Goal: Information Seeking & Learning: Learn about a topic

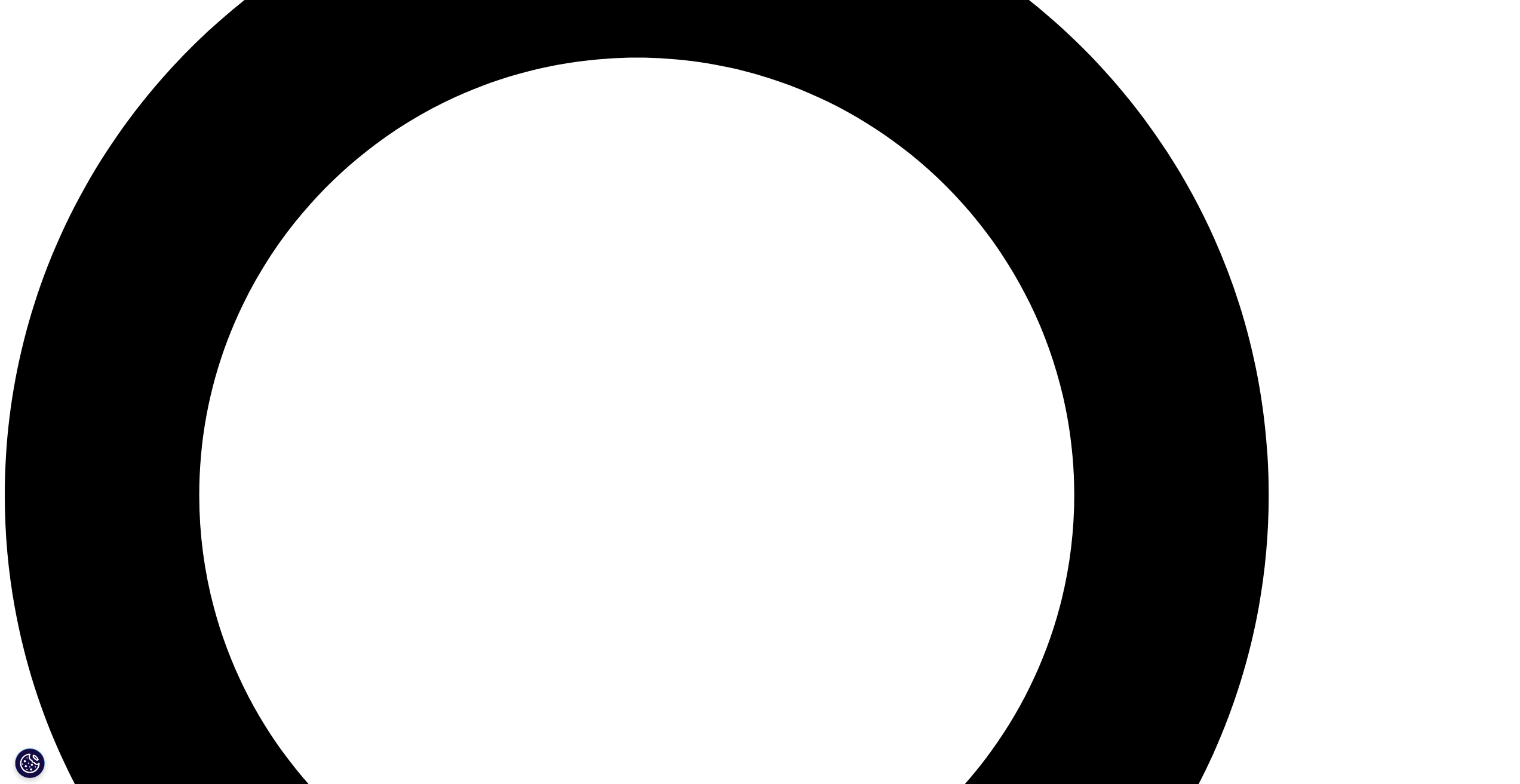
scroll to position [1671, 0]
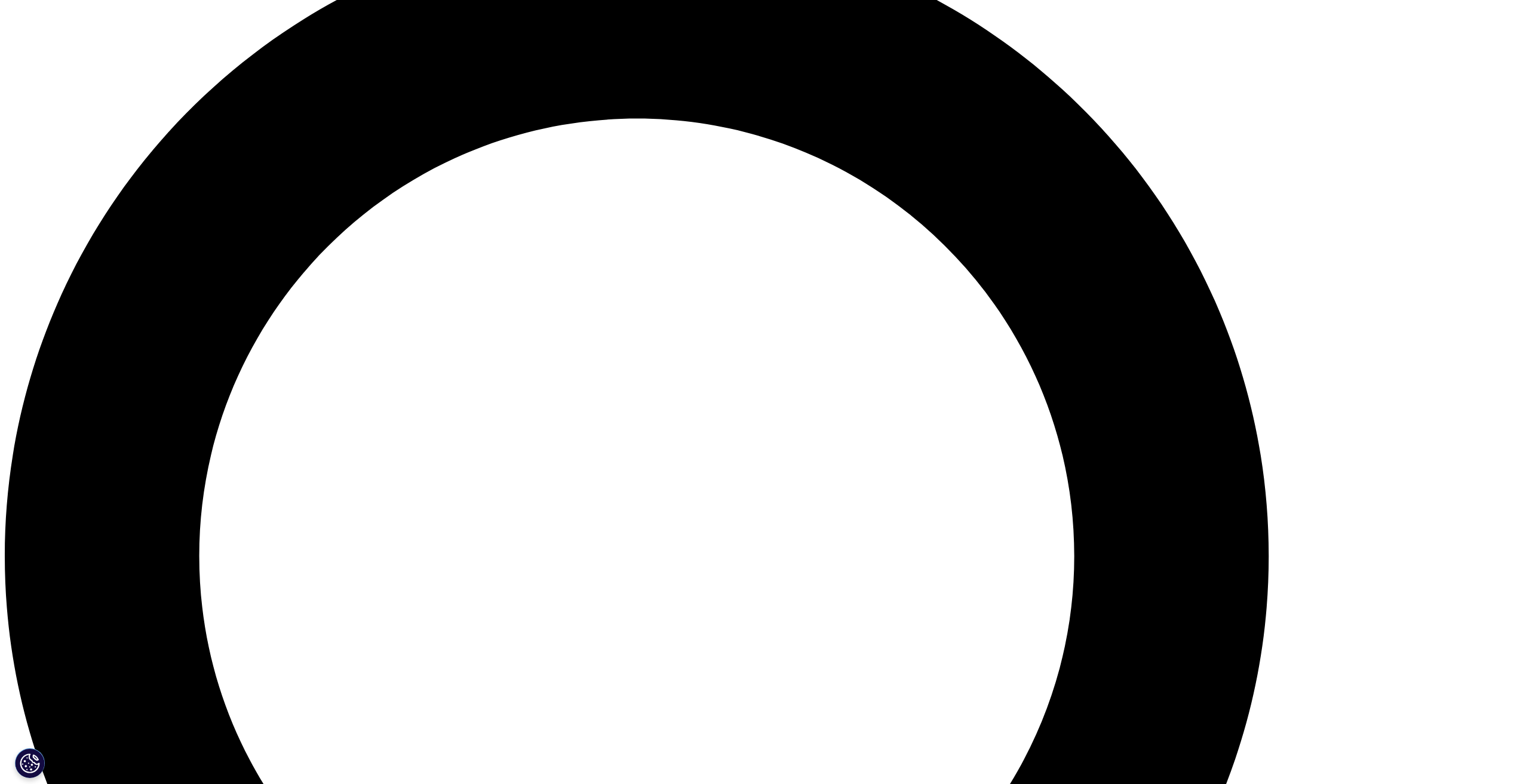
scroll to position [1313, 0]
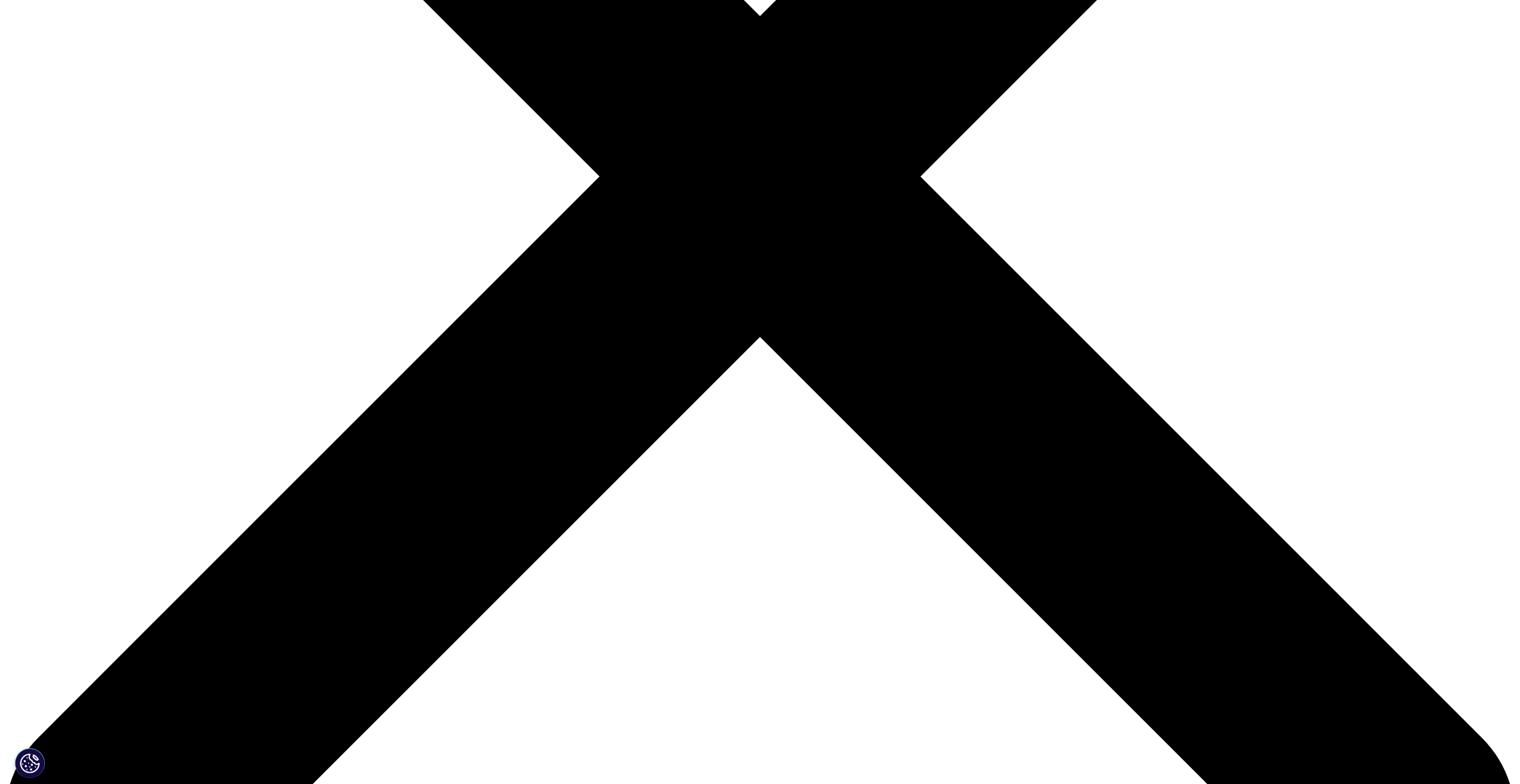
scroll to position [597, 0]
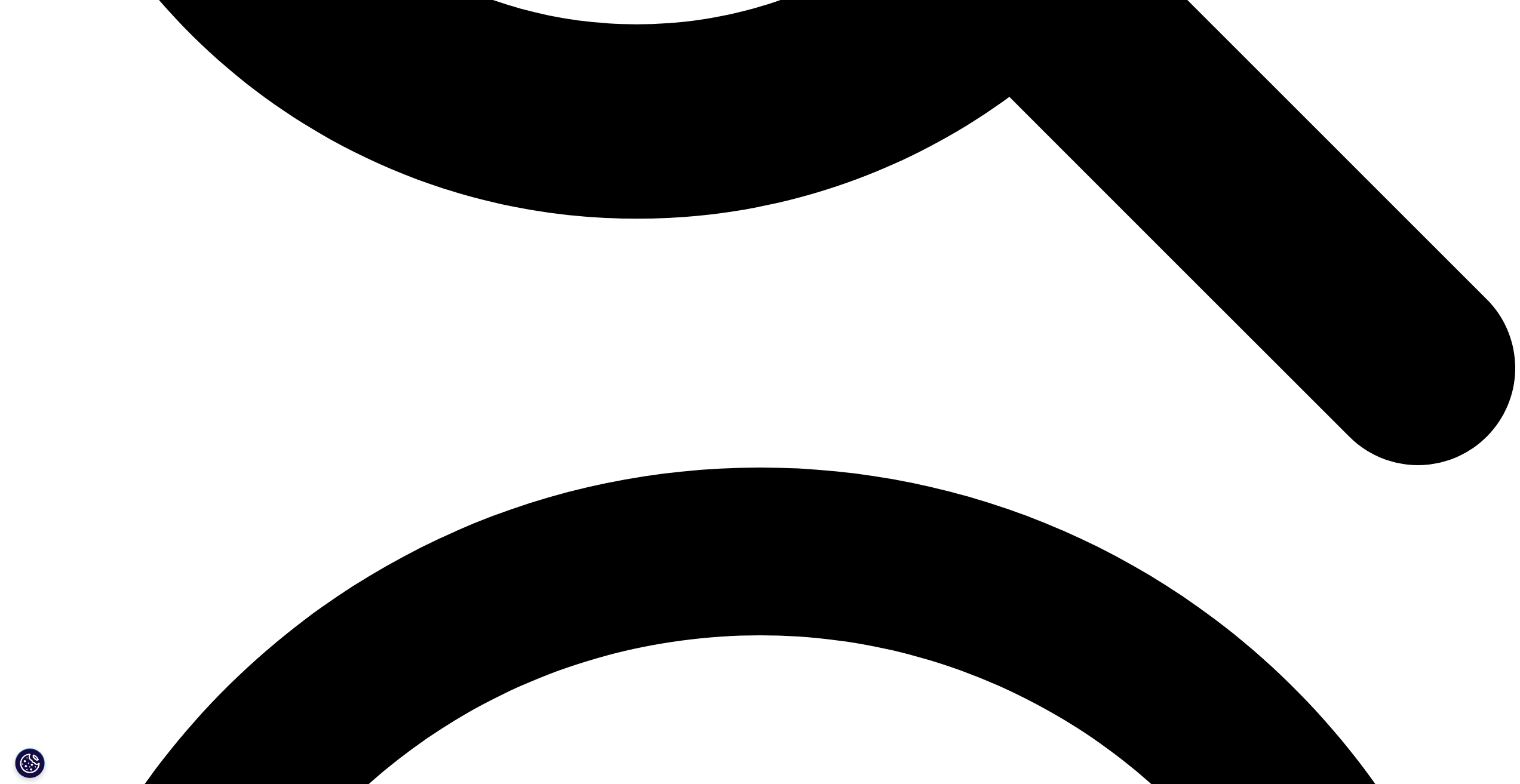
scroll to position [2507, 0]
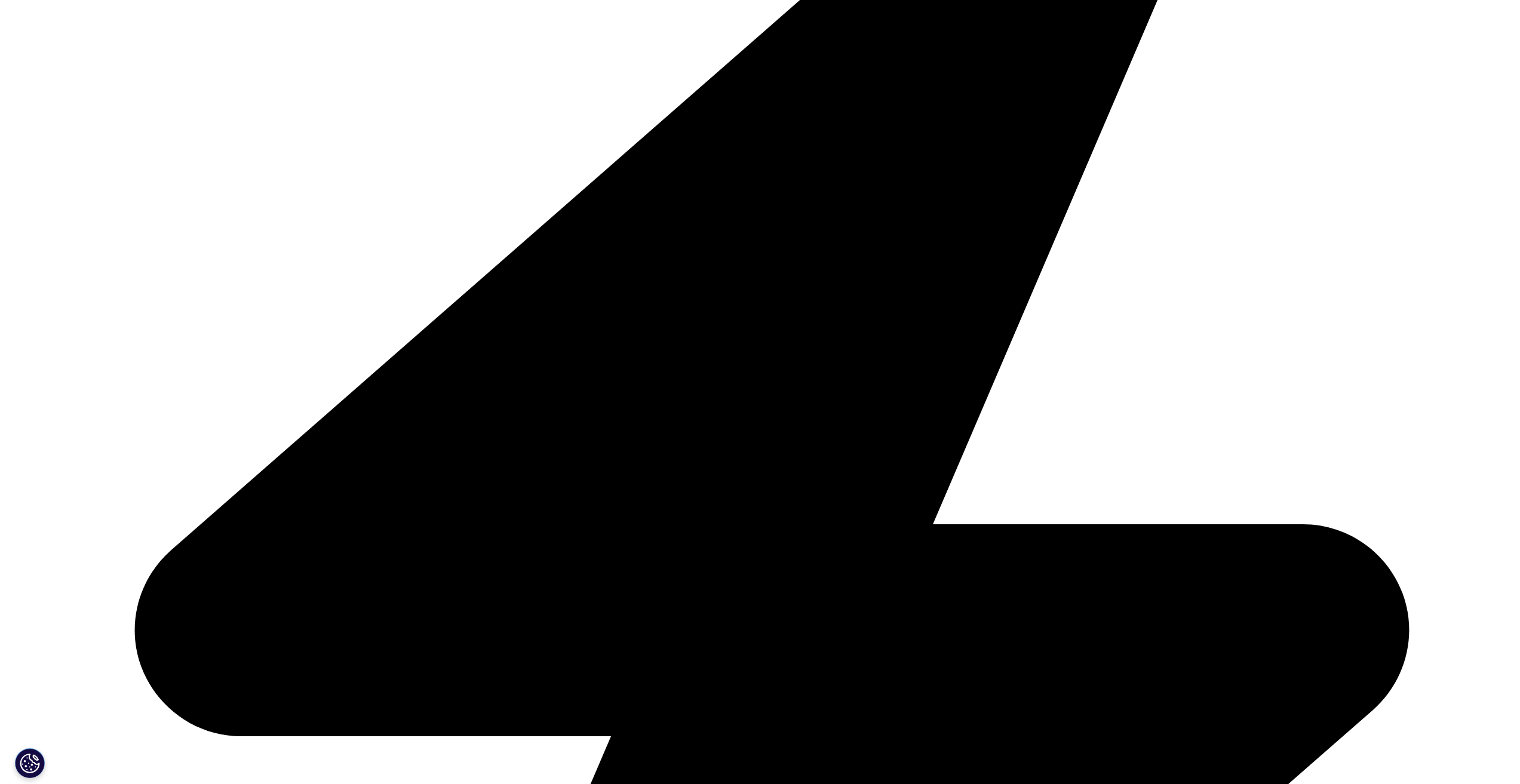
scroll to position [364, 0]
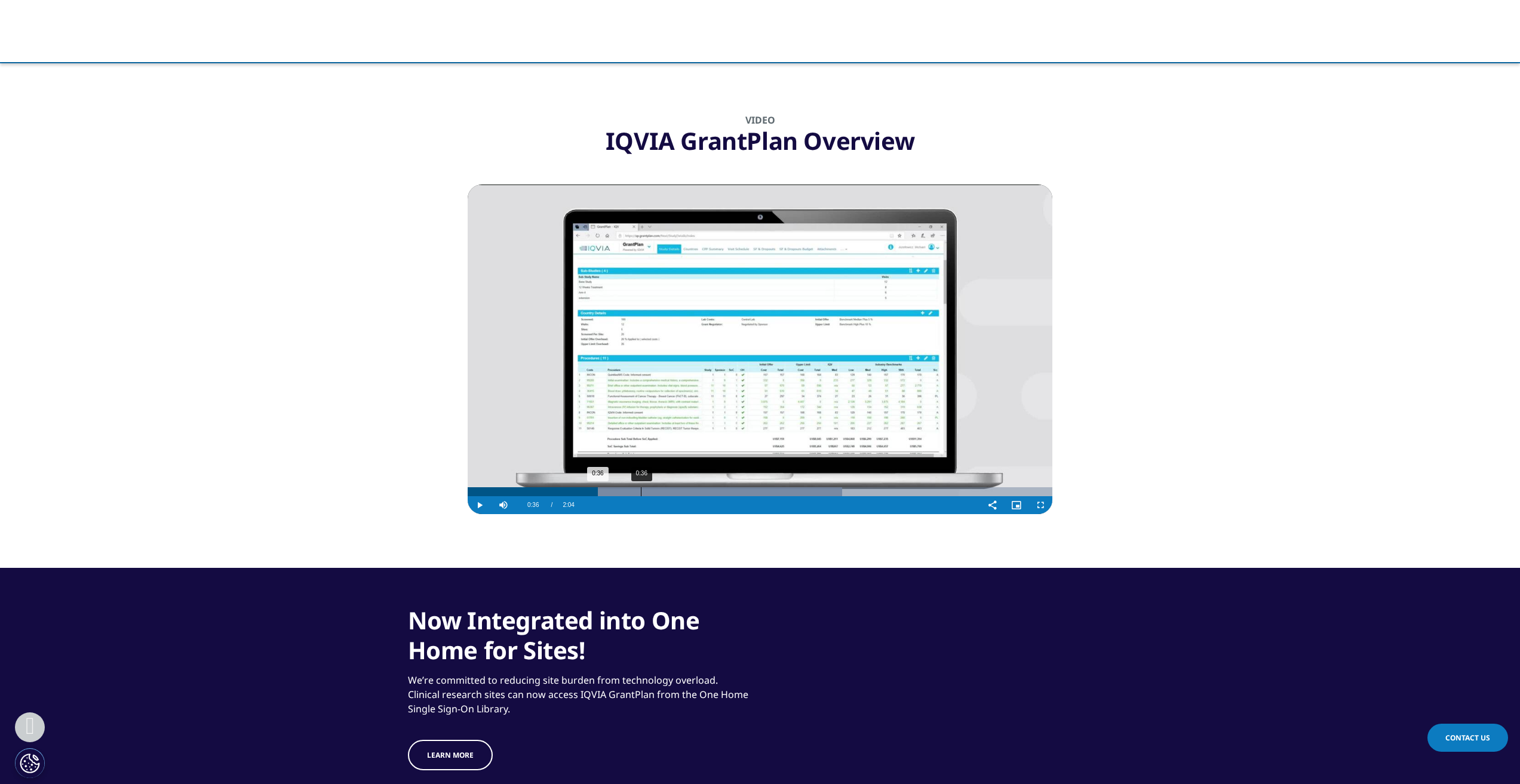
click at [641, 492] on div "0:36" at bounding box center [641, 492] width 1 height 9
click at [681, 490] on div "0:45" at bounding box center [681, 492] width 1 height 9
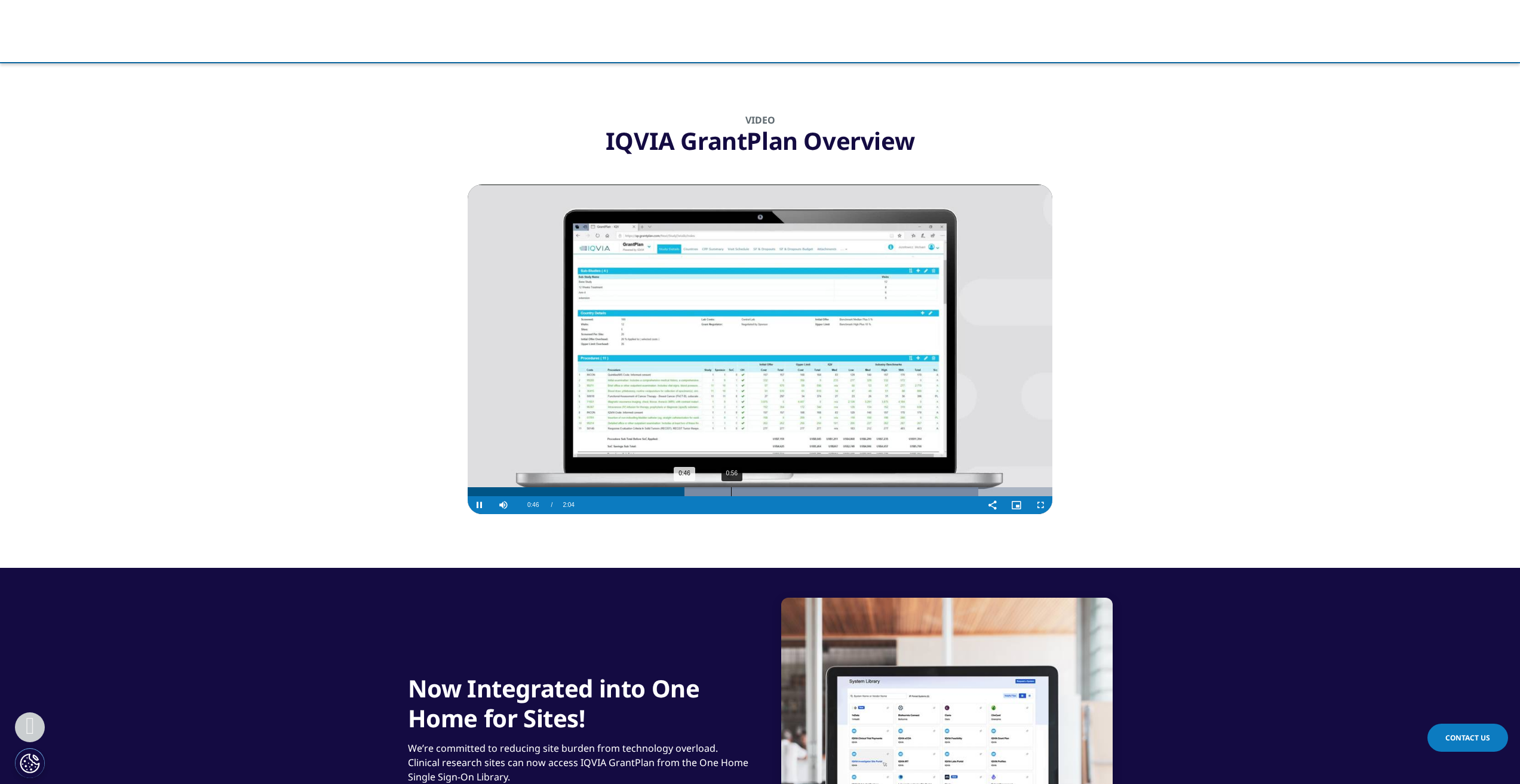
click at [732, 491] on div "0:56" at bounding box center [731, 492] width 1 height 9
click at [1038, 505] on span "Video Player" at bounding box center [1040, 505] width 24 height 0
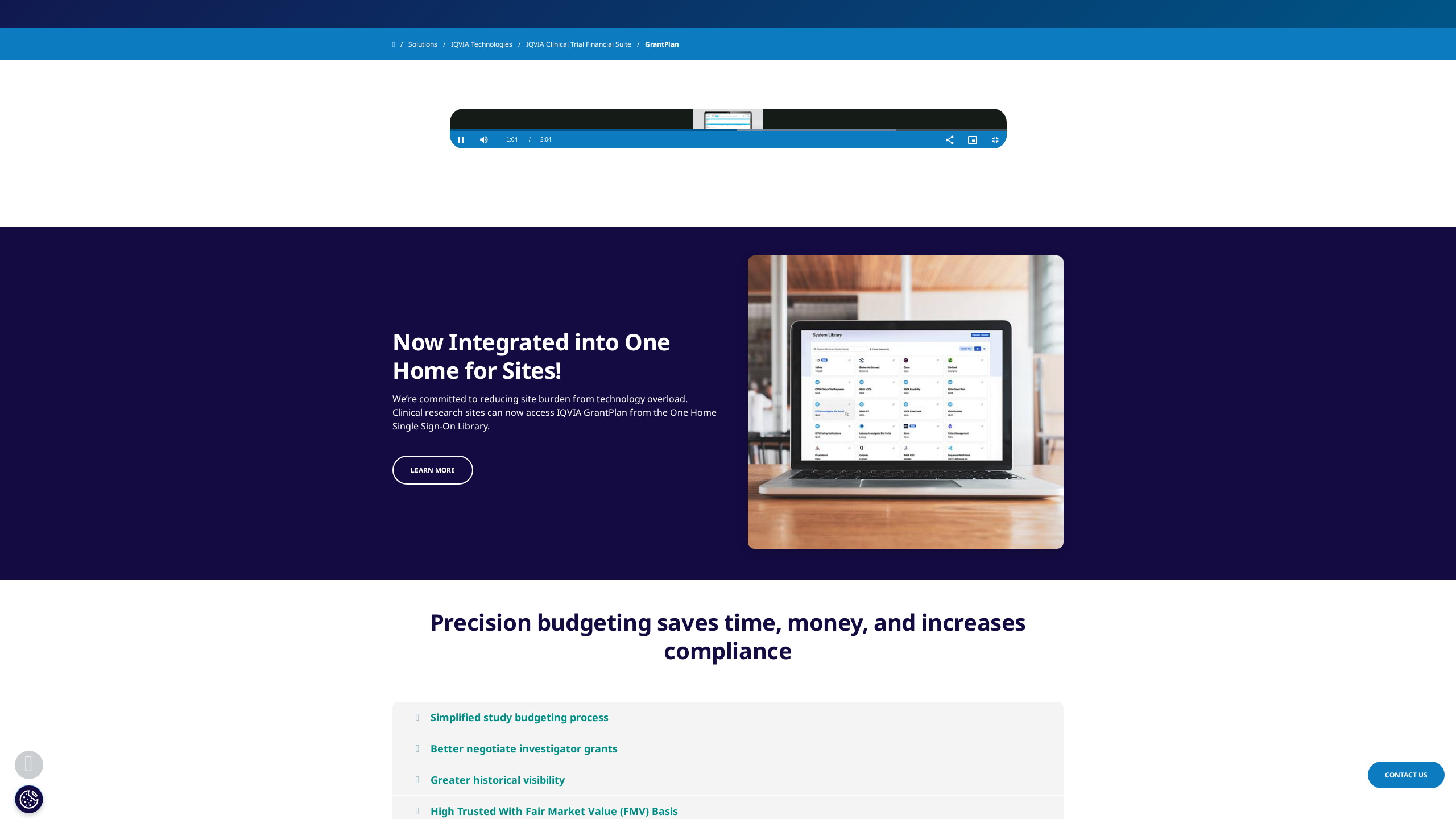
click at [788, 149] on video "Video Player" at bounding box center [728, 128] width 557 height 40
click at [532, 149] on video "Video Player" at bounding box center [728, 128] width 557 height 40
click at [824, 149] on video "Video Player" at bounding box center [728, 128] width 557 height 40
click at [735, 149] on video "Video Player" at bounding box center [728, 128] width 557 height 40
click at [450, 149] on video "Video Player" at bounding box center [728, 128] width 557 height 40
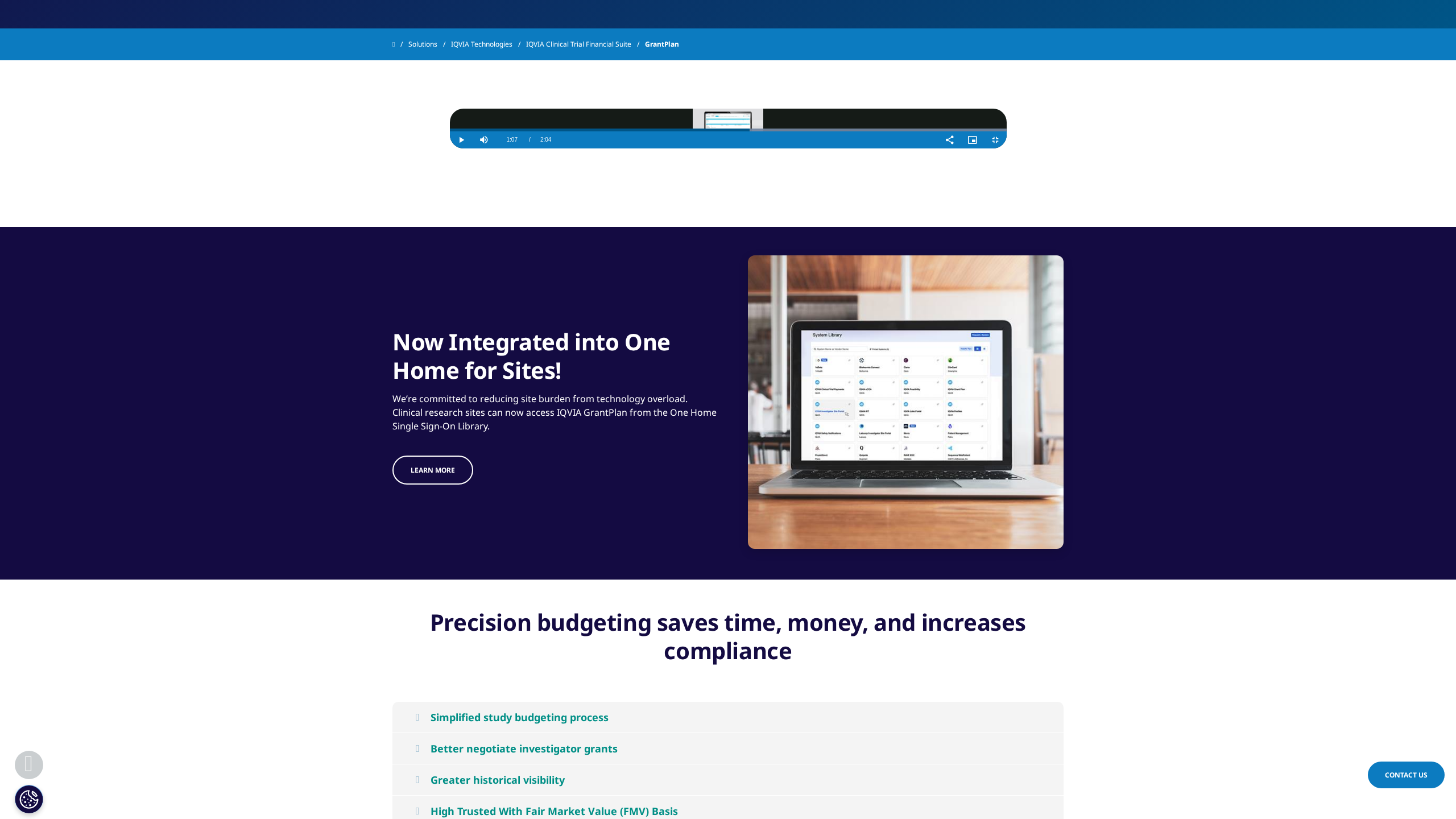
click at [1006, 149] on video "Video Player" at bounding box center [728, 128] width 557 height 40
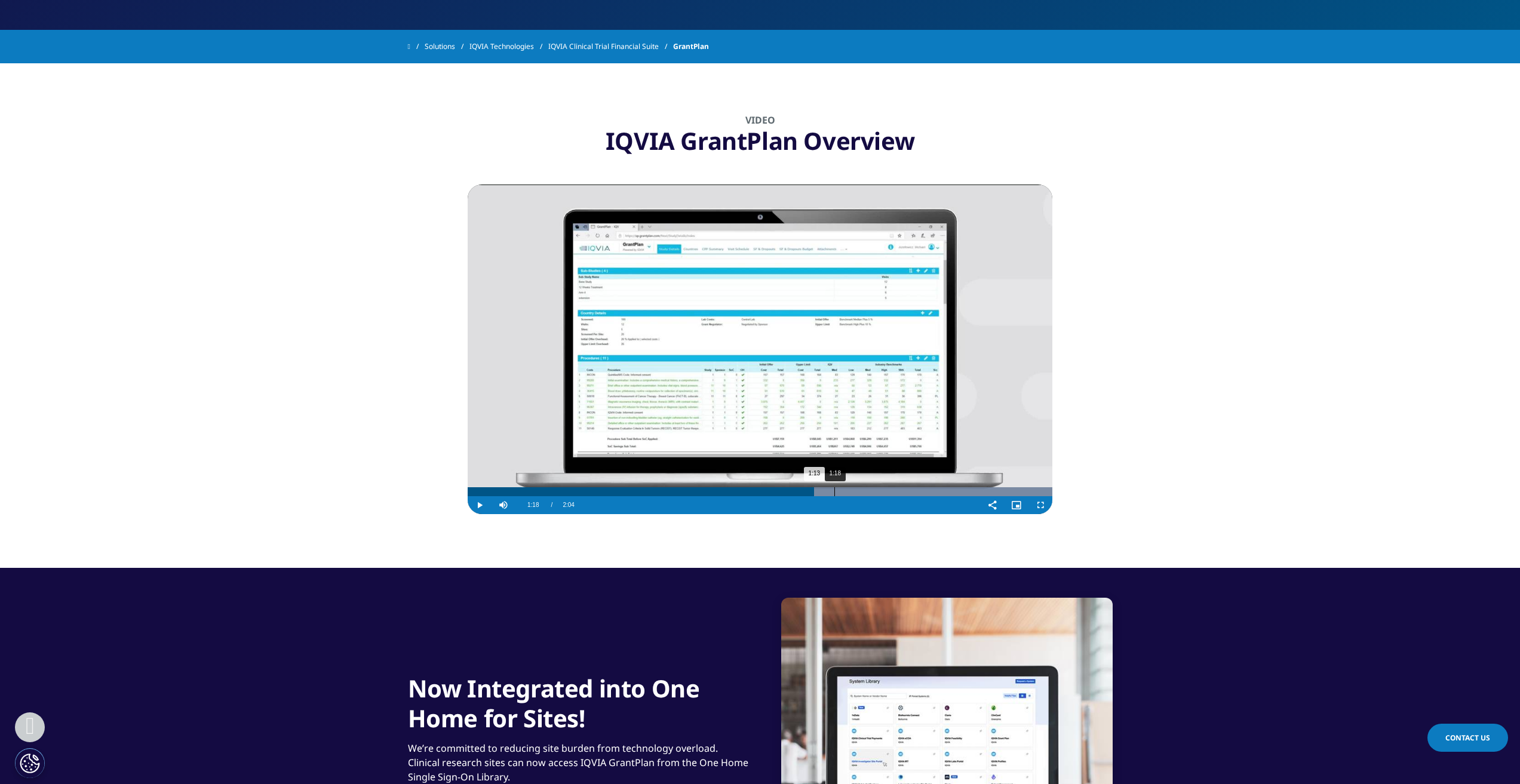
click at [834, 494] on div "1:18" at bounding box center [834, 492] width 1 height 9
click at [859, 494] on div "1:23" at bounding box center [859, 492] width 1 height 9
click at [880, 493] on div "1:27" at bounding box center [880, 492] width 1 height 9
click at [905, 495] on div "Loaded : 100.00% 1:33 1:28" at bounding box center [760, 492] width 585 height 9
click at [919, 494] on div "1:36" at bounding box center [919, 492] width 1 height 9
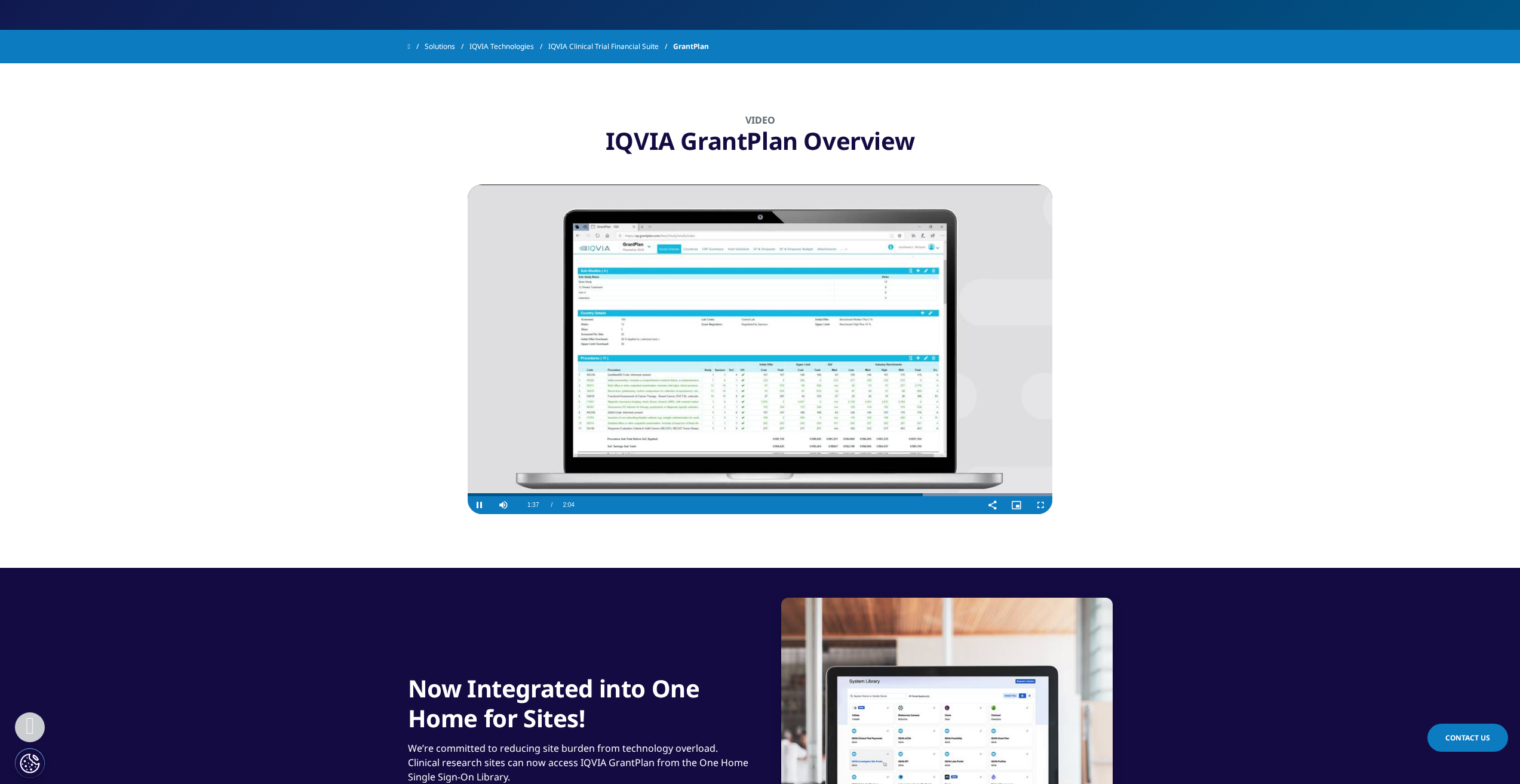
click at [944, 496] on div "Video Player" at bounding box center [781, 504] width 400 height 18
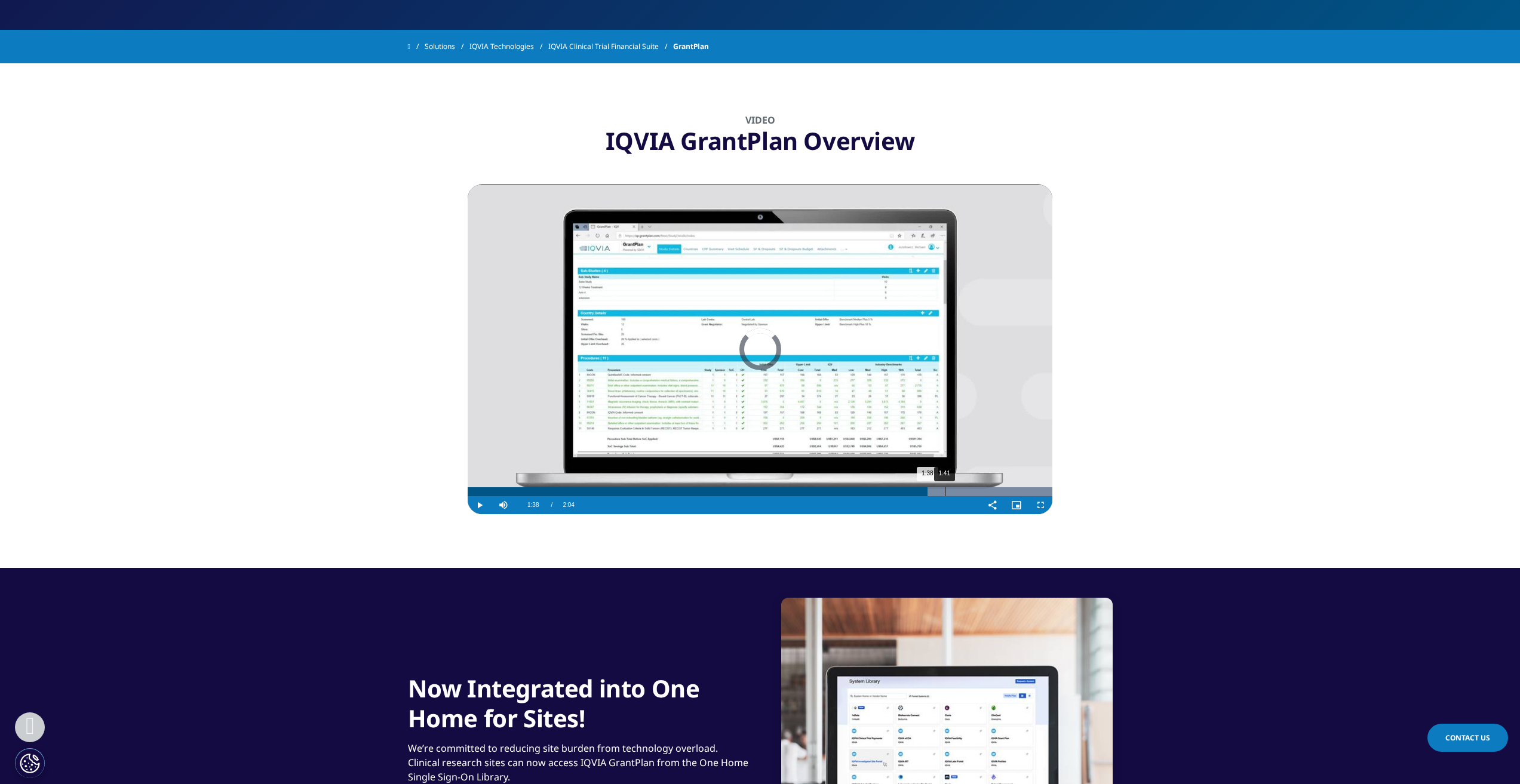
click at [945, 492] on div "1:41" at bounding box center [945, 492] width 1 height 9
click at [956, 492] on div "1:44" at bounding box center [956, 492] width 1 height 9
click at [968, 494] on div "Loaded : 100.00% 1:46 1:45" at bounding box center [760, 492] width 585 height 9
click at [976, 494] on div "1:48" at bounding box center [976, 492] width 1 height 9
click at [988, 495] on div "1:50" at bounding box center [988, 492] width 1 height 9
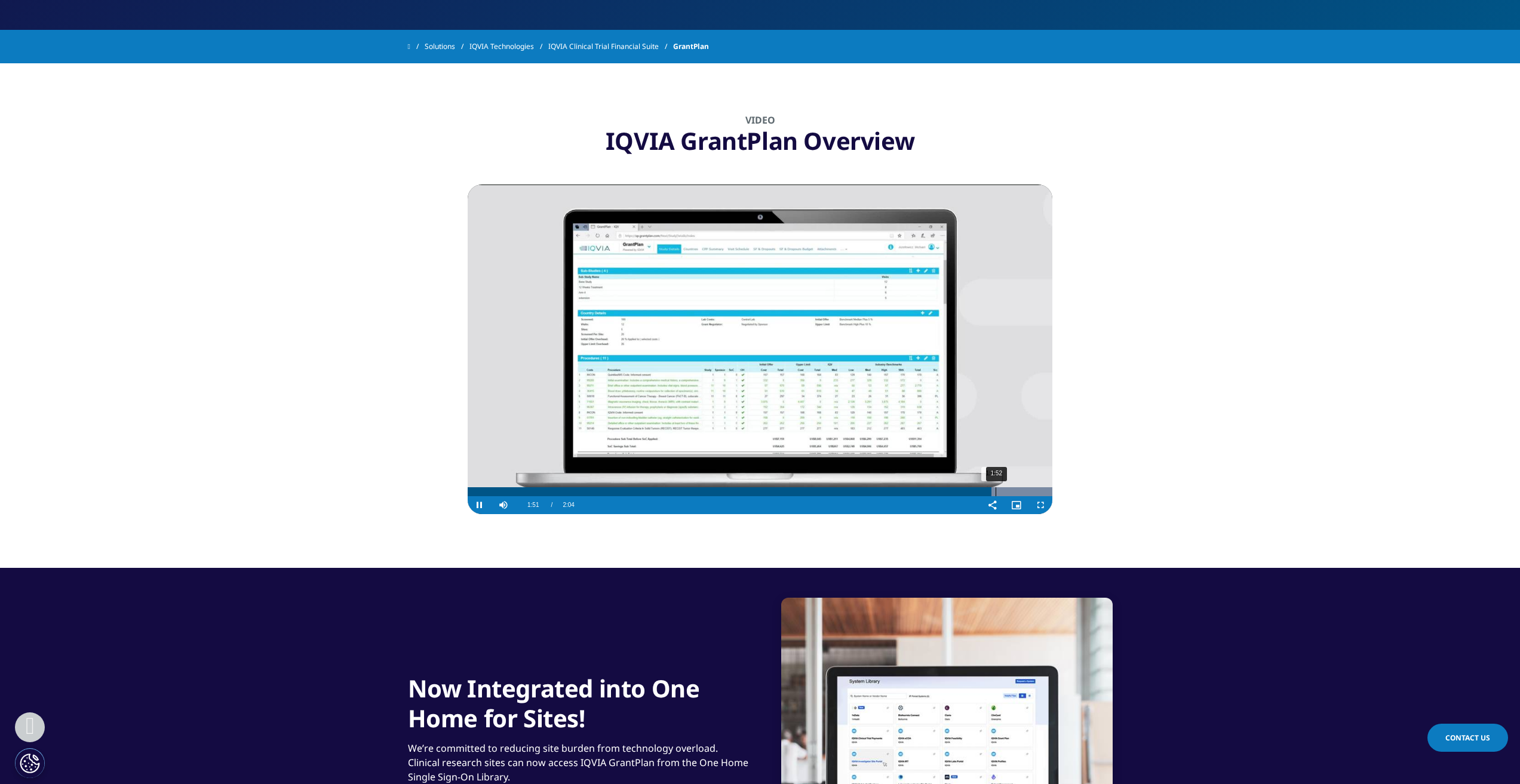
click at [997, 495] on div "Loaded : 100.00% 1:52 1:51" at bounding box center [760, 492] width 585 height 9
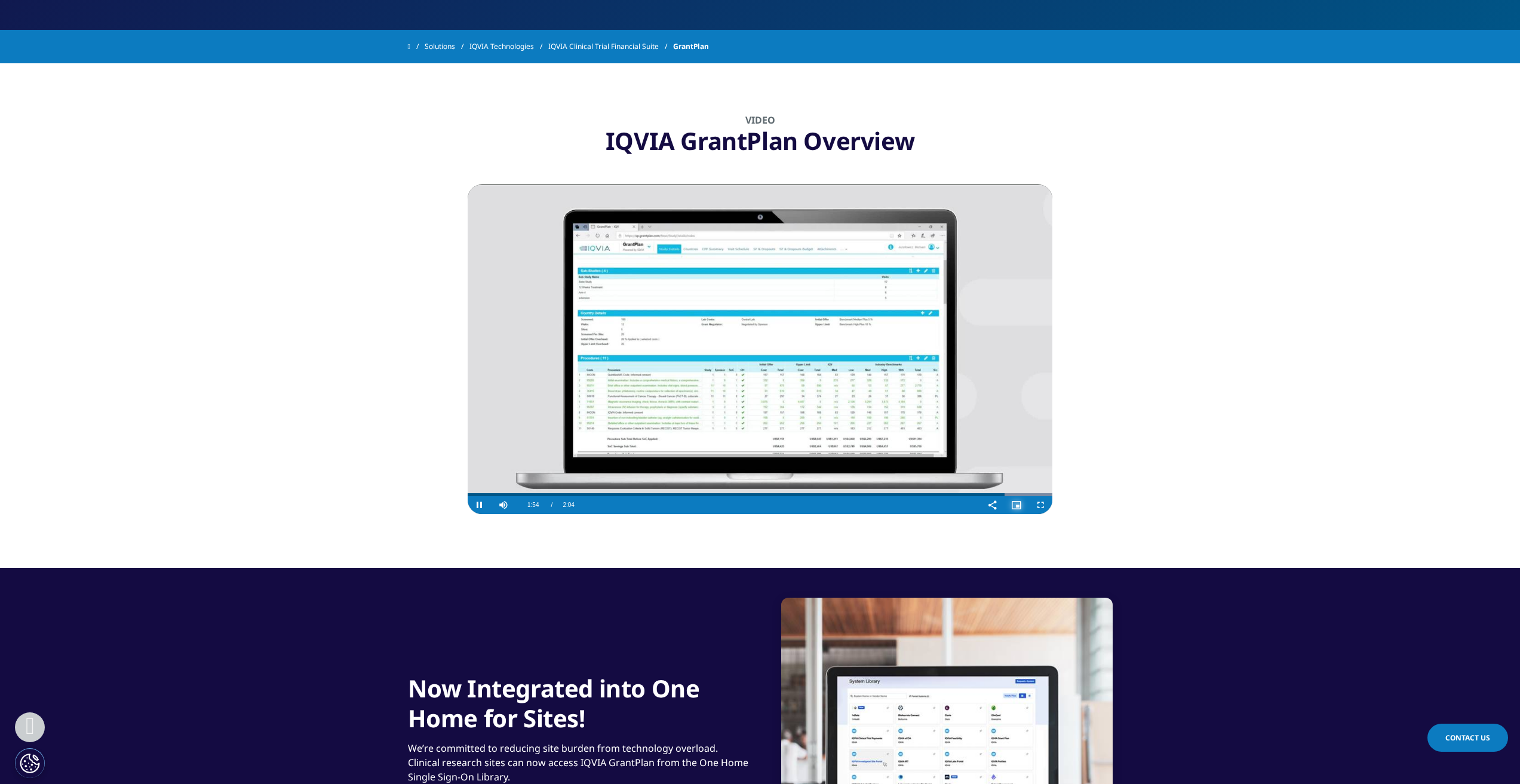
click at [1010, 505] on span "Video Player" at bounding box center [1017, 505] width 24 height 0
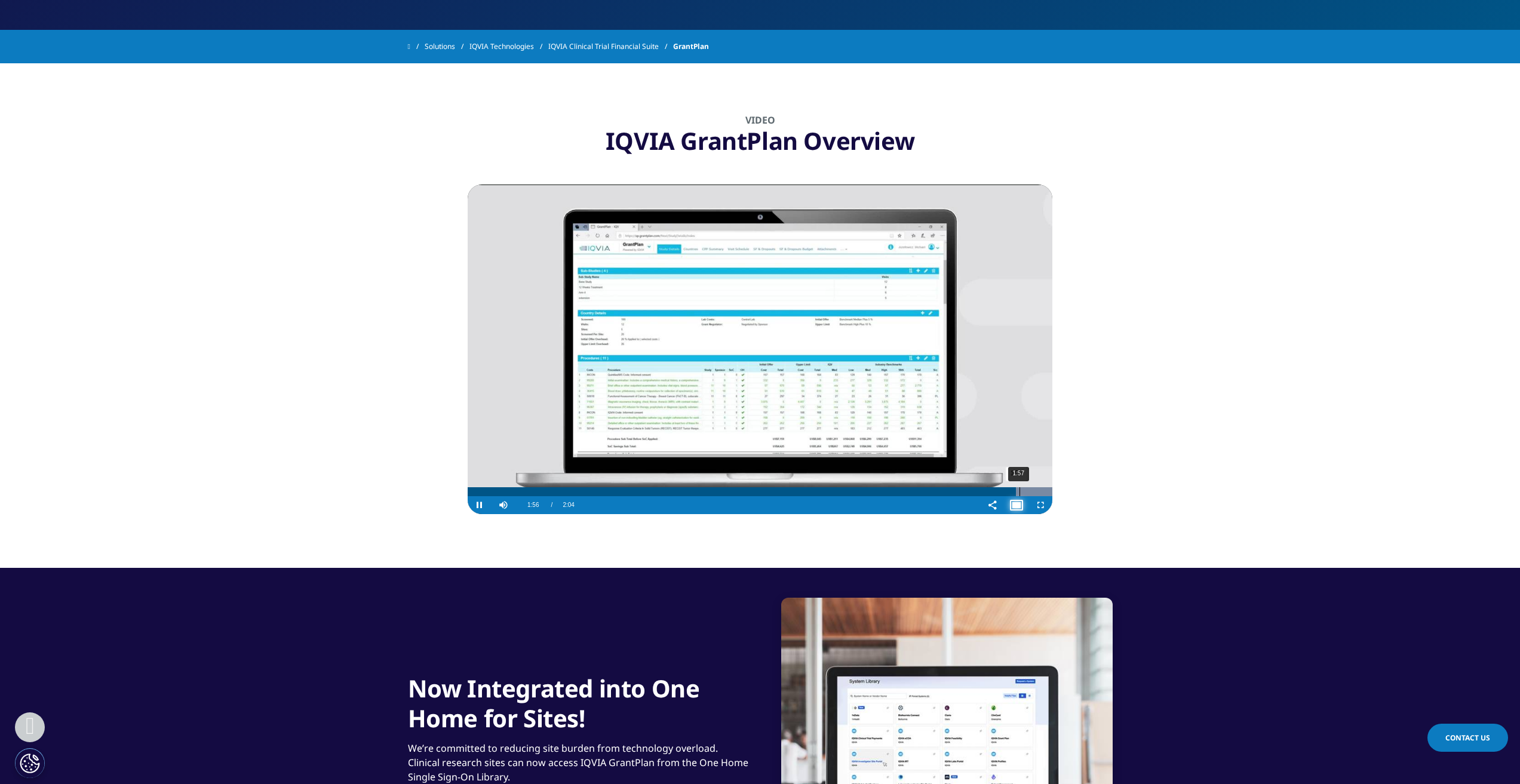
click at [1019, 495] on div "1:57" at bounding box center [1019, 492] width 1 height 9
click at [1033, 495] on div "2:00" at bounding box center [1033, 492] width 1 height 9
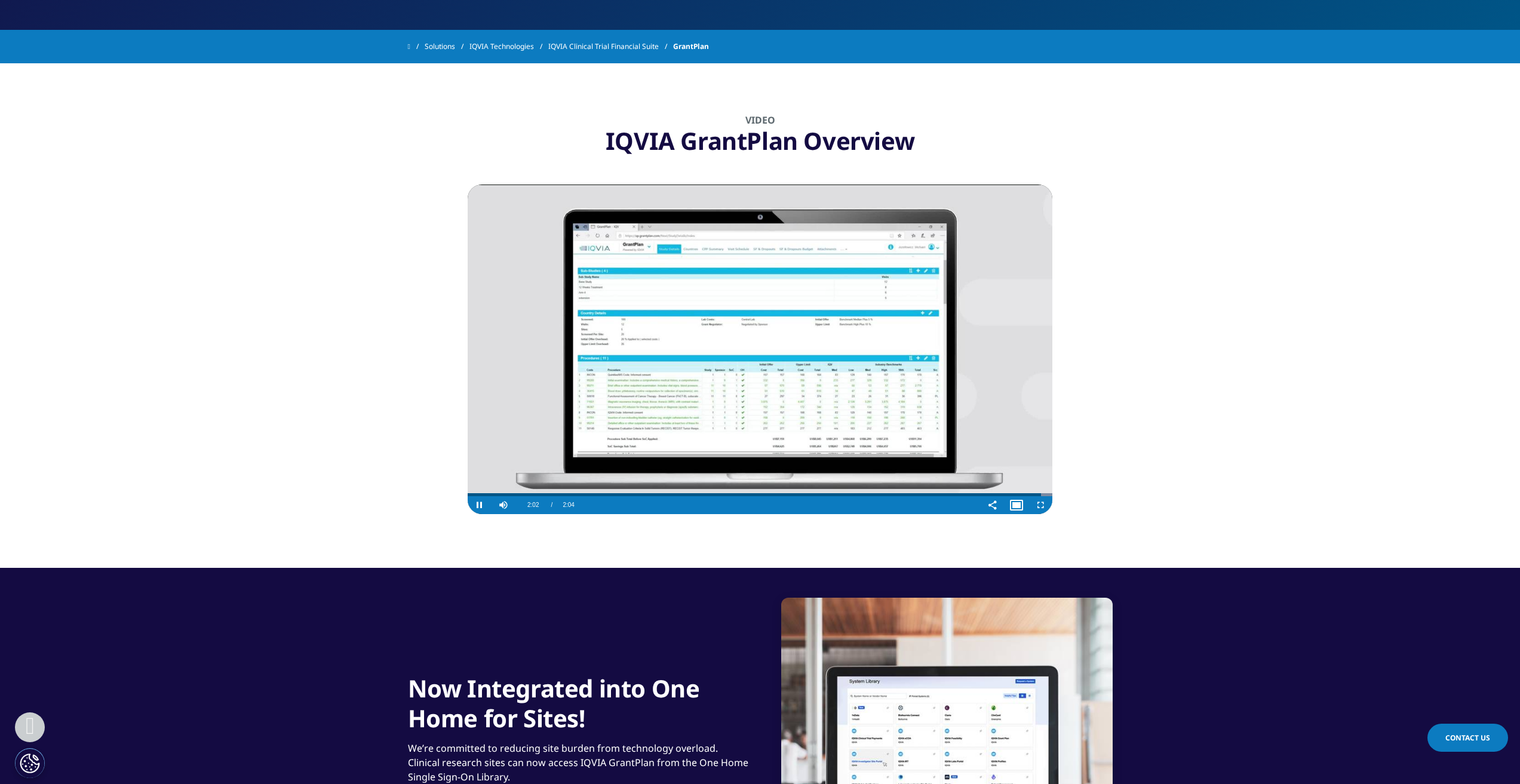
click at [720, 396] on video "Video Player" at bounding box center [760, 349] width 585 height 329
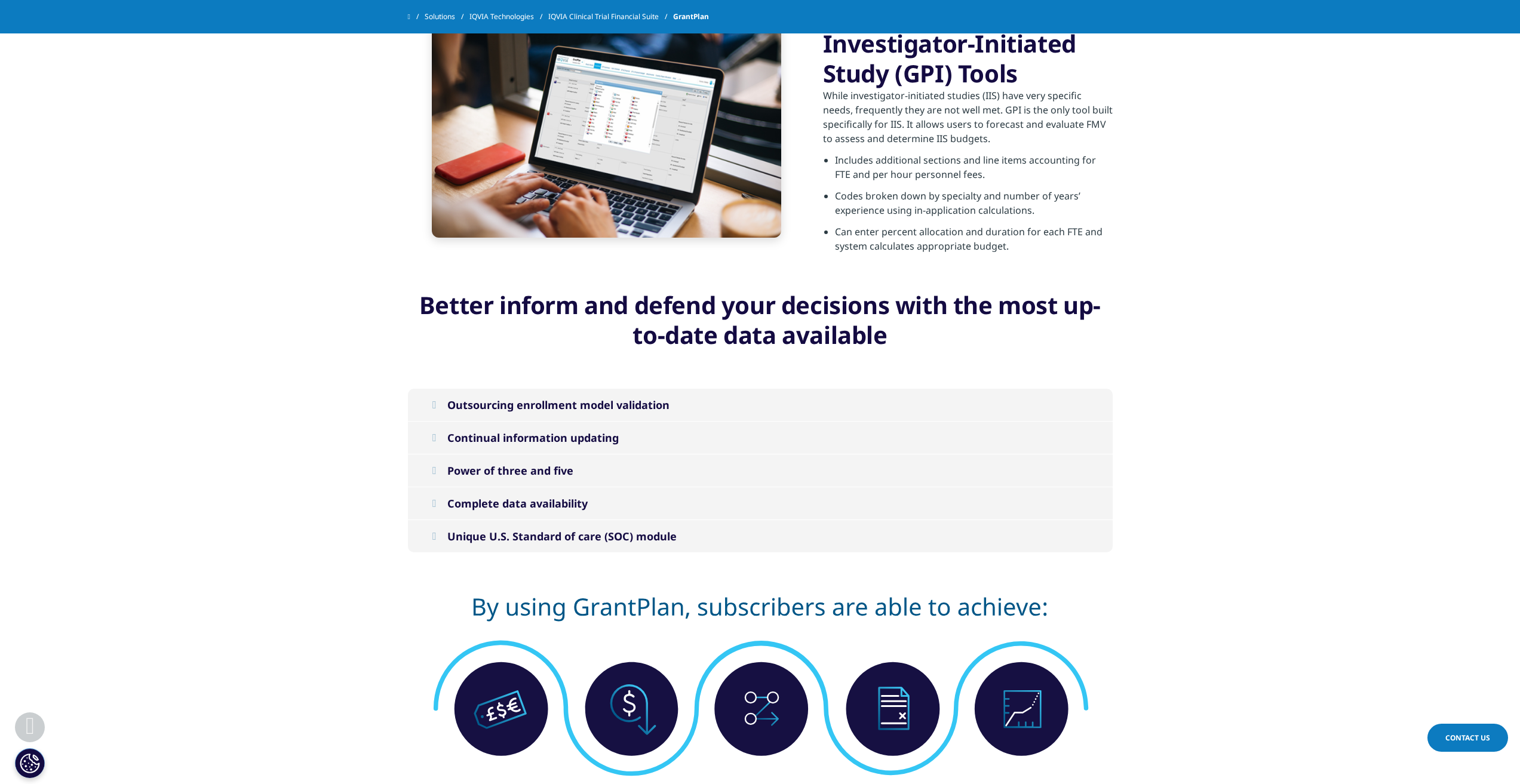
scroll to position [1737, 0]
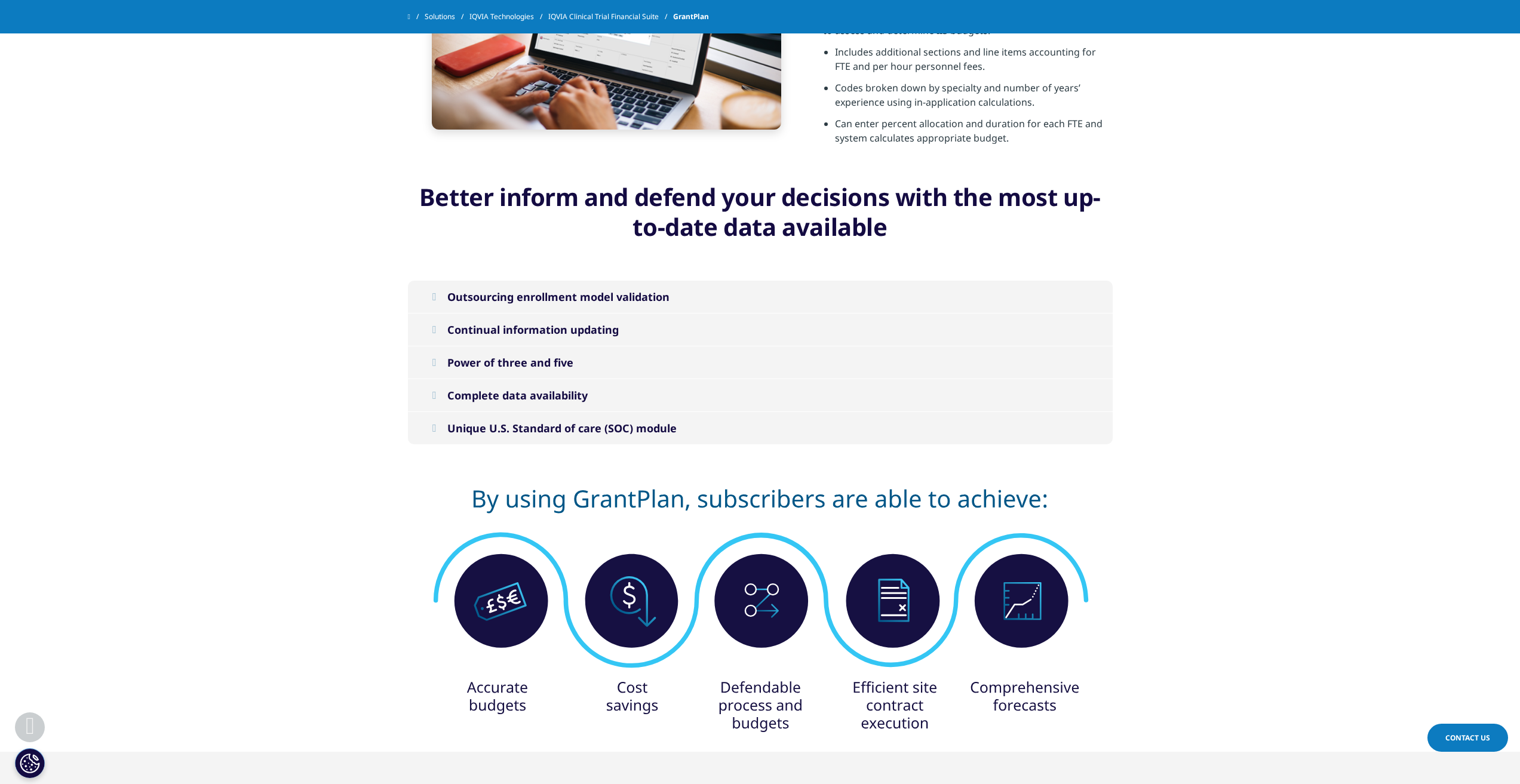
click at [432, 366] on icon at bounding box center [434, 362] width 4 height 11
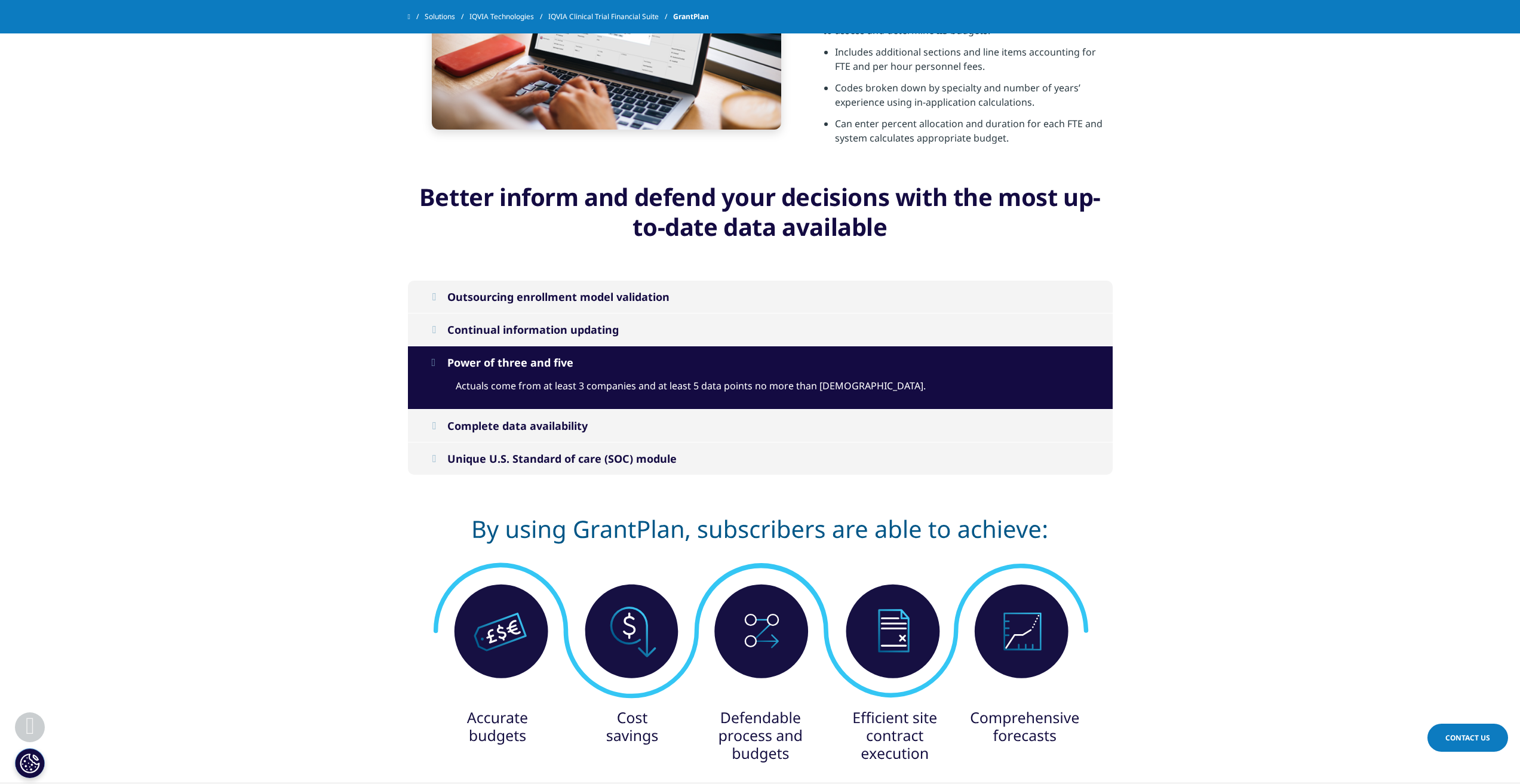
click at [432, 366] on icon at bounding box center [434, 362] width 4 height 11
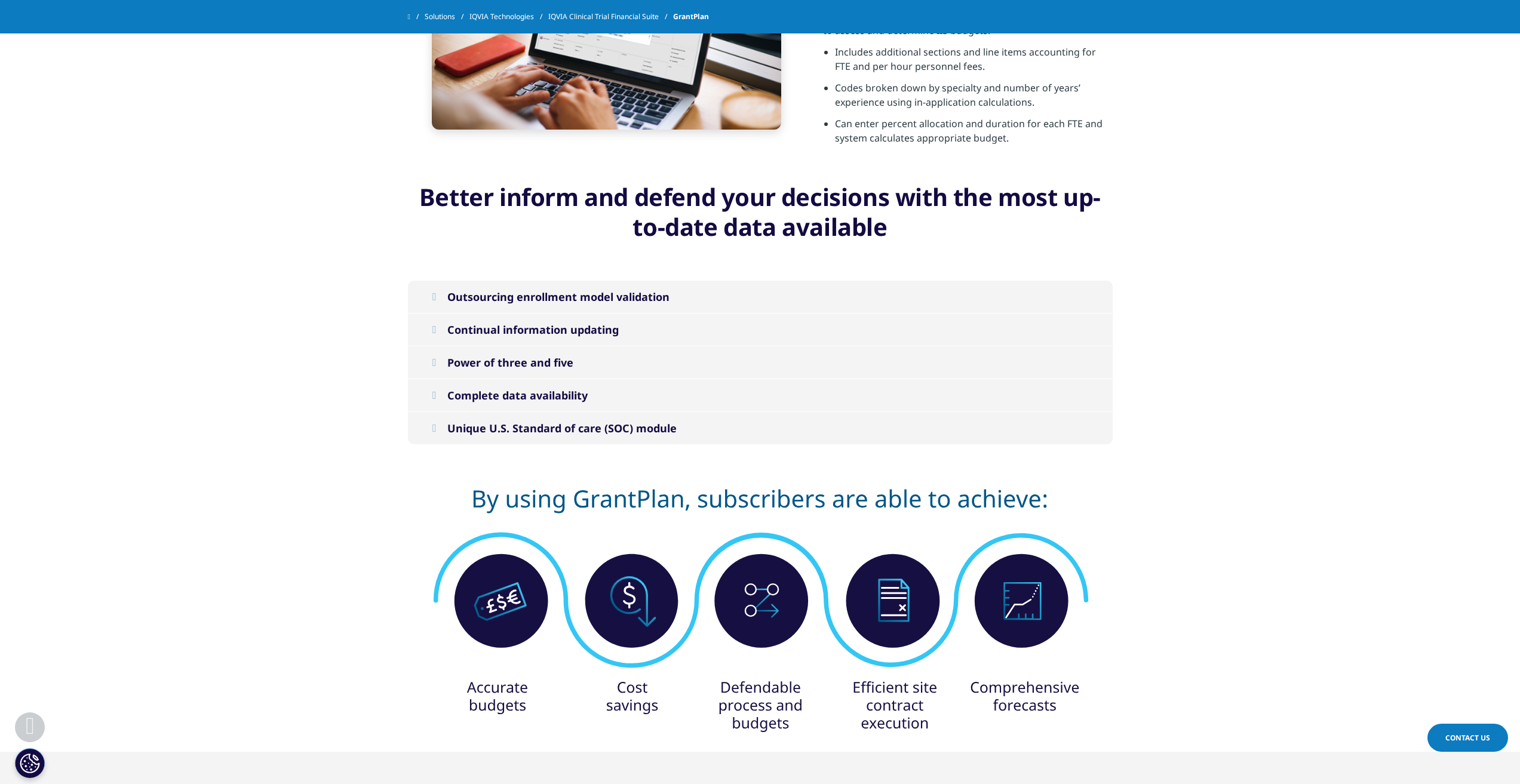
click at [436, 394] on icon at bounding box center [434, 395] width 4 height 11
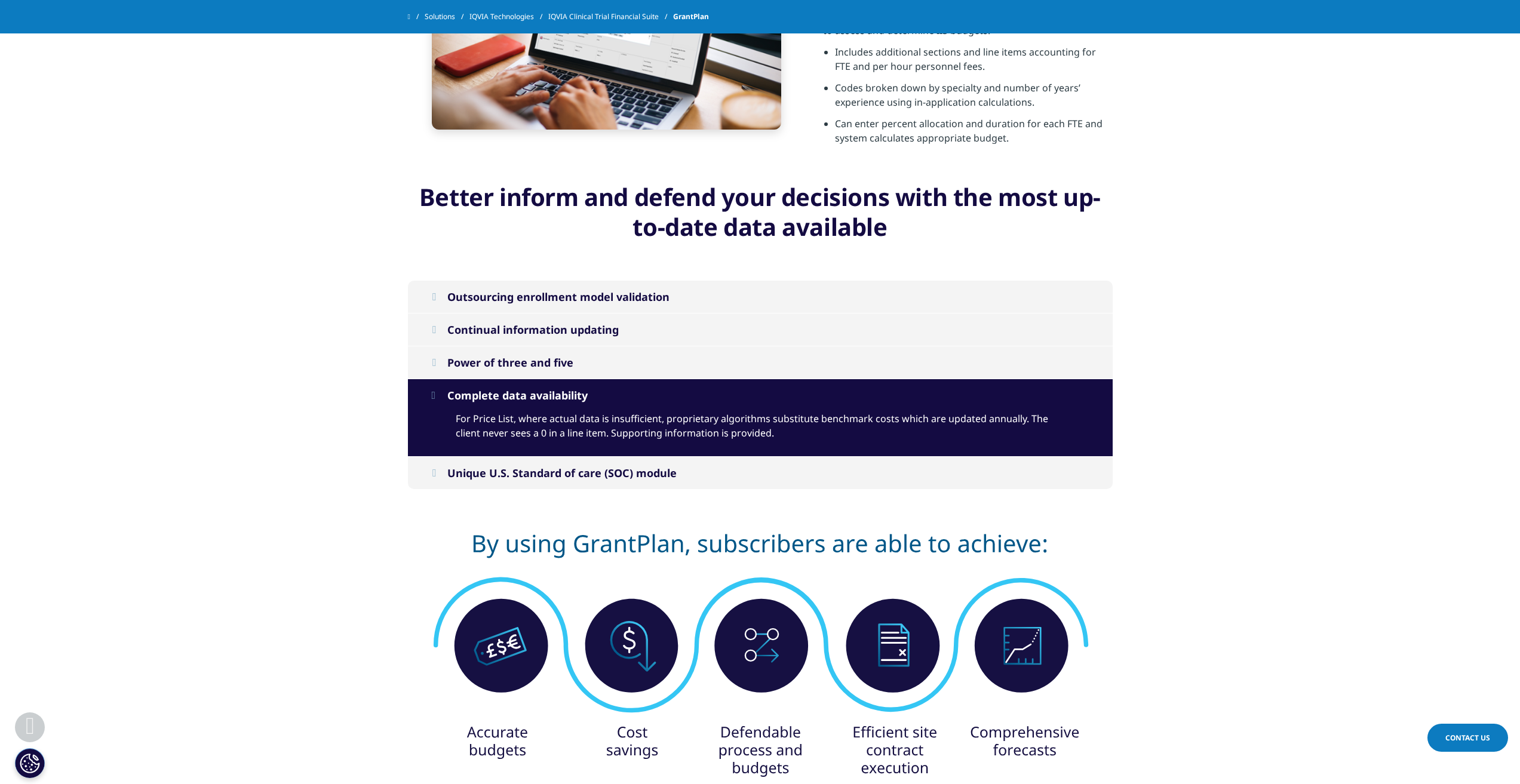
click at [436, 394] on icon at bounding box center [434, 395] width 4 height 11
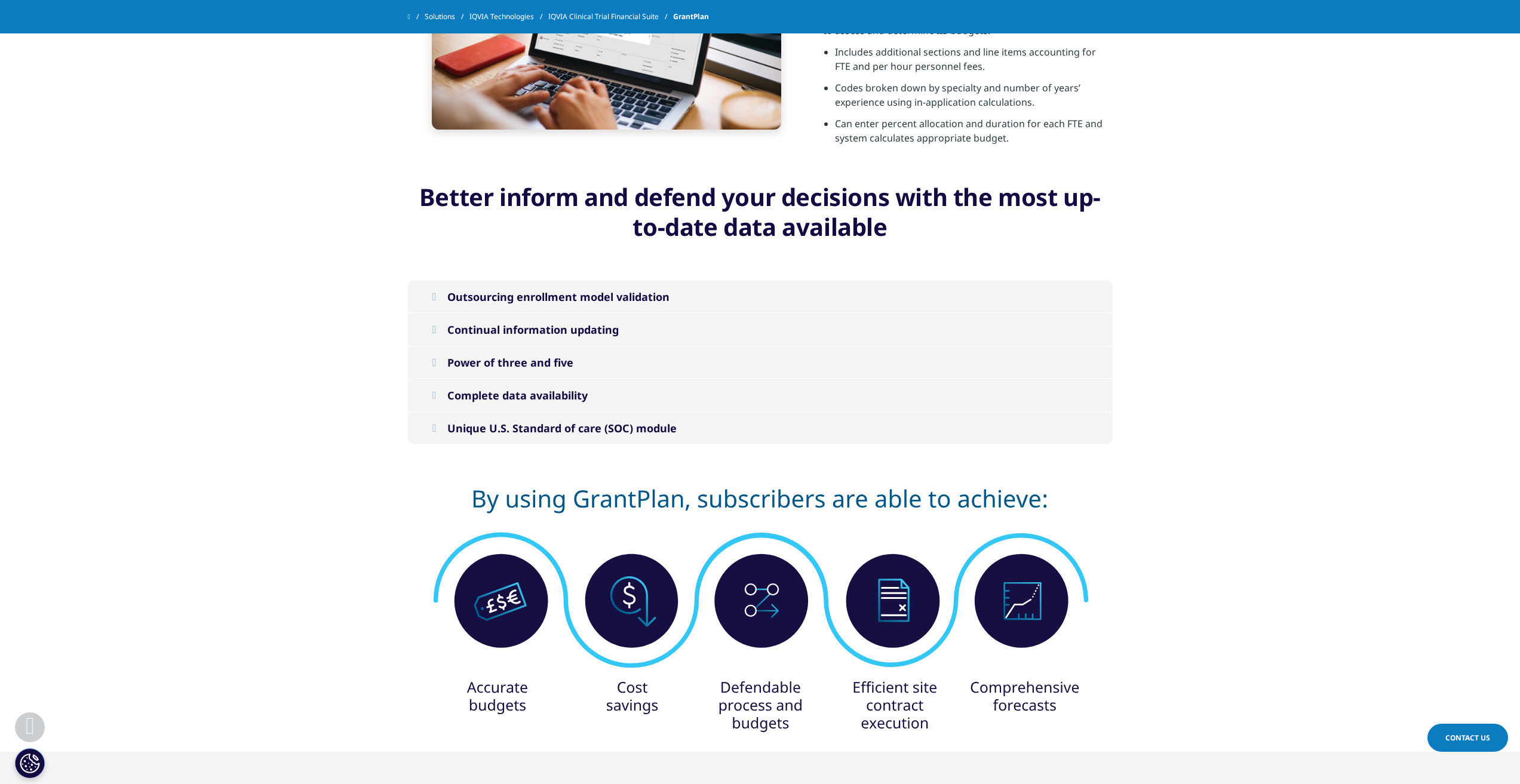
click at [441, 426] on button "Unique U.S. Standard of care (SOC) module" at bounding box center [761, 428] width 705 height 32
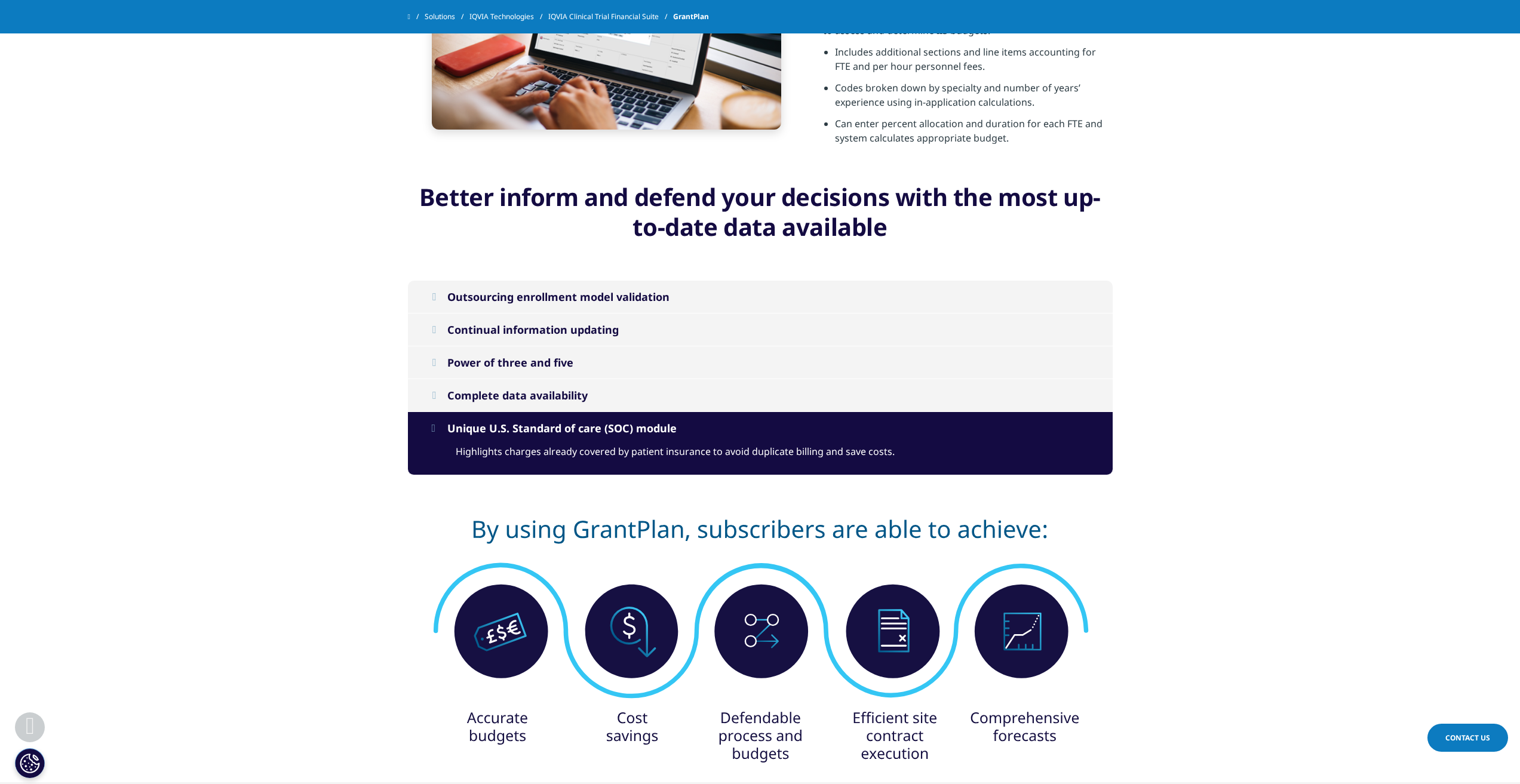
click at [441, 426] on button "Unique U.S. Standard of care (SOC) module" at bounding box center [761, 428] width 705 height 32
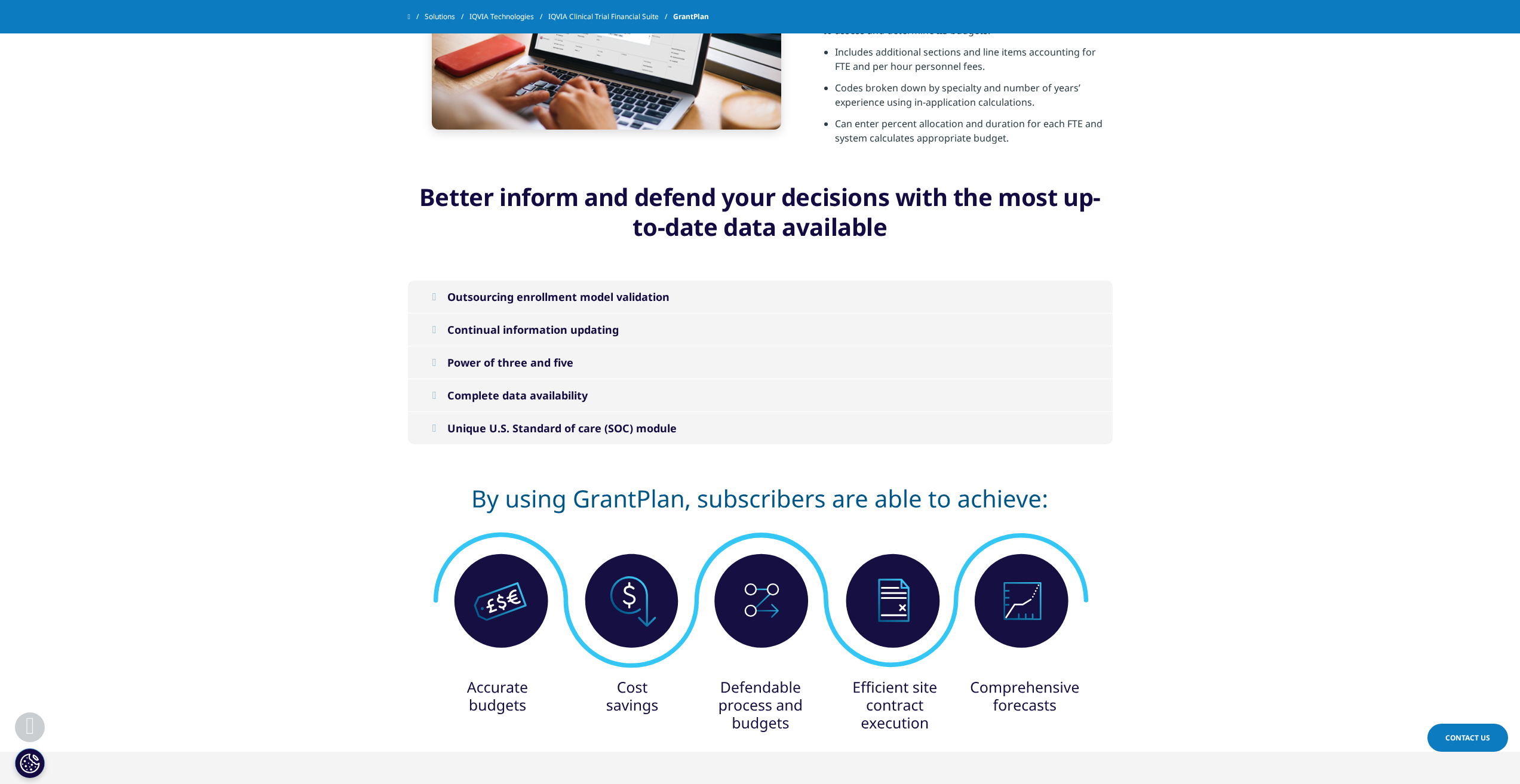
click at [431, 335] on button "Continual information updating" at bounding box center [761, 329] width 705 height 32
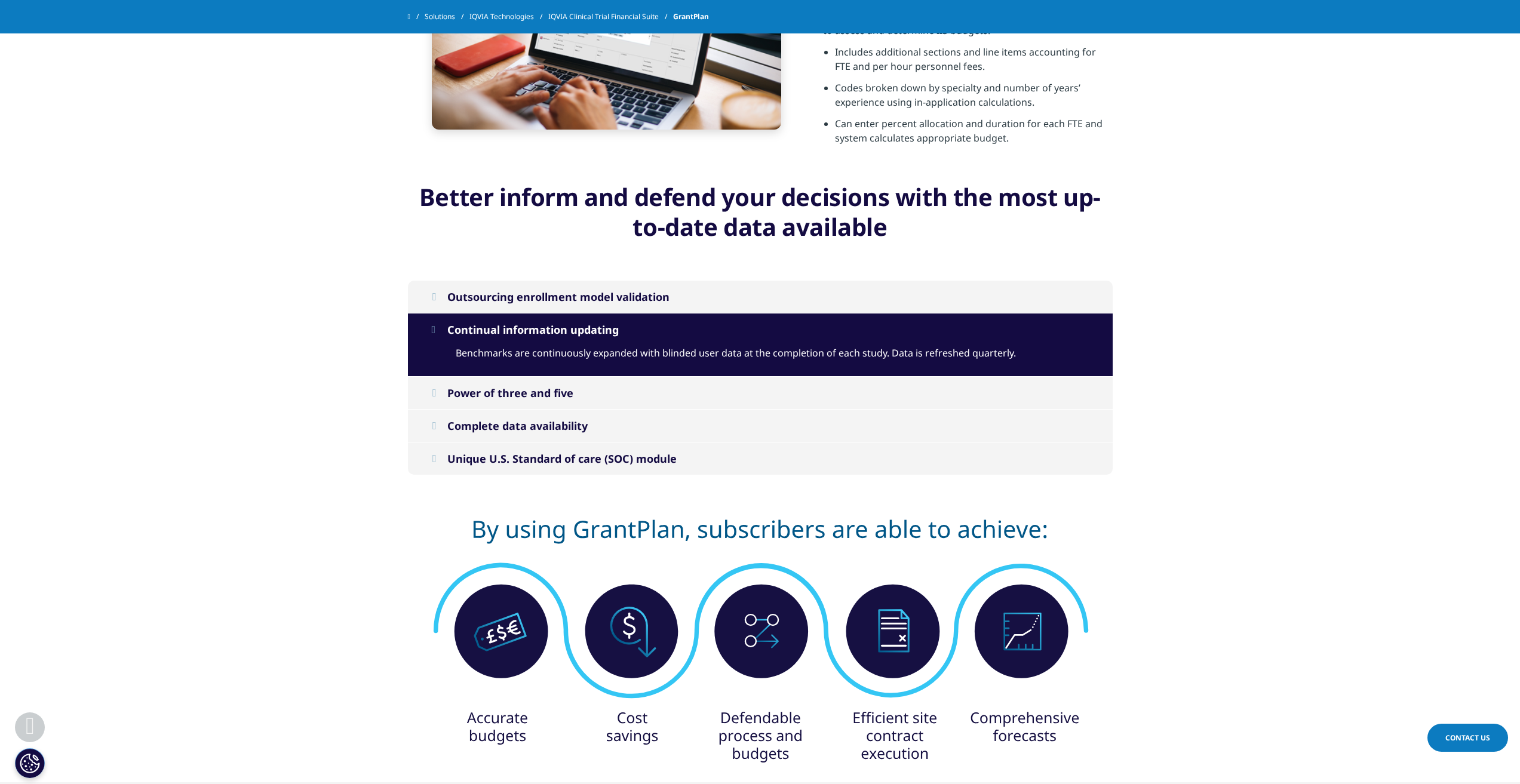
click at [431, 335] on button "Continual information updating" at bounding box center [761, 329] width 705 height 32
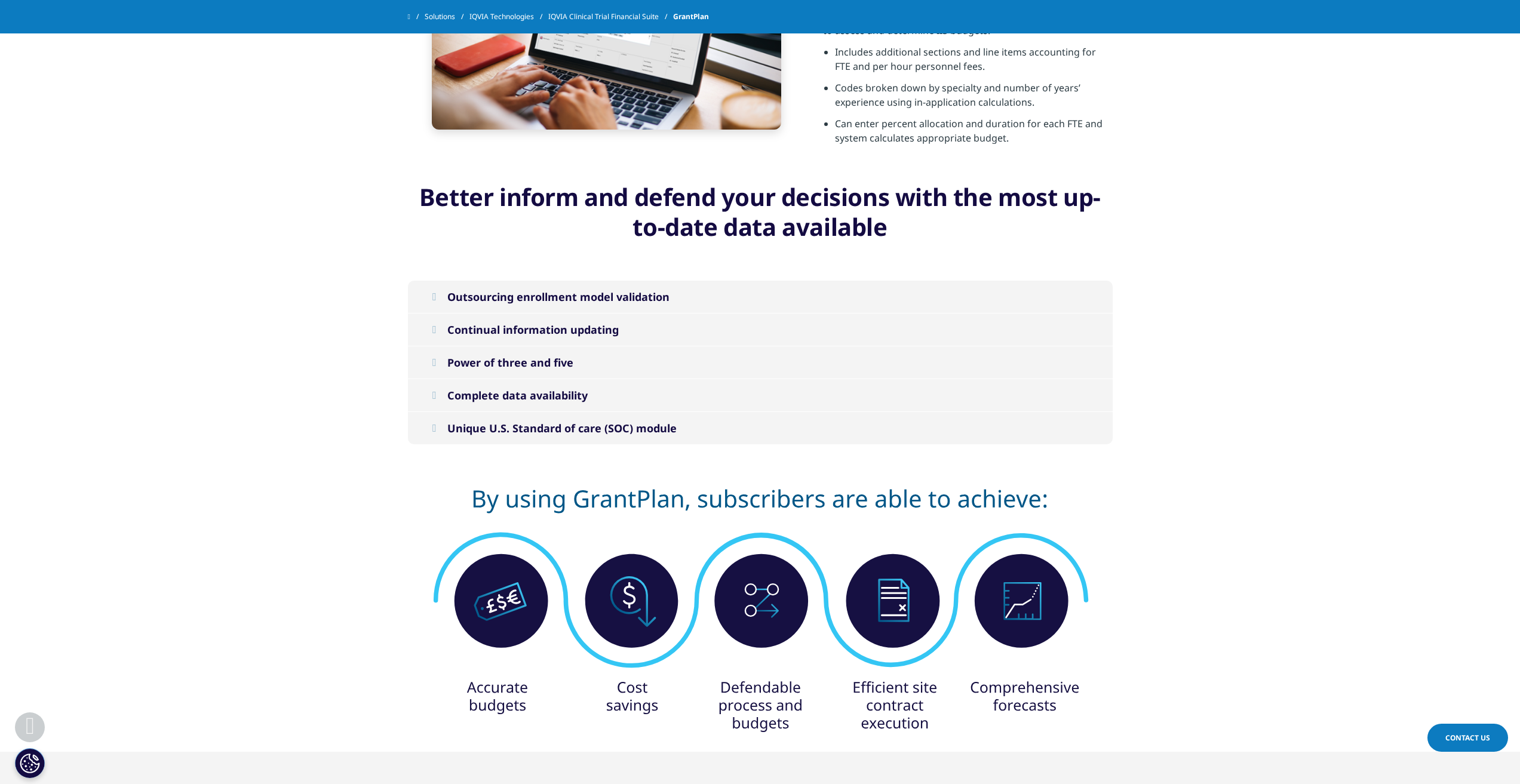
click at [433, 295] on icon at bounding box center [434, 297] width 4 height 11
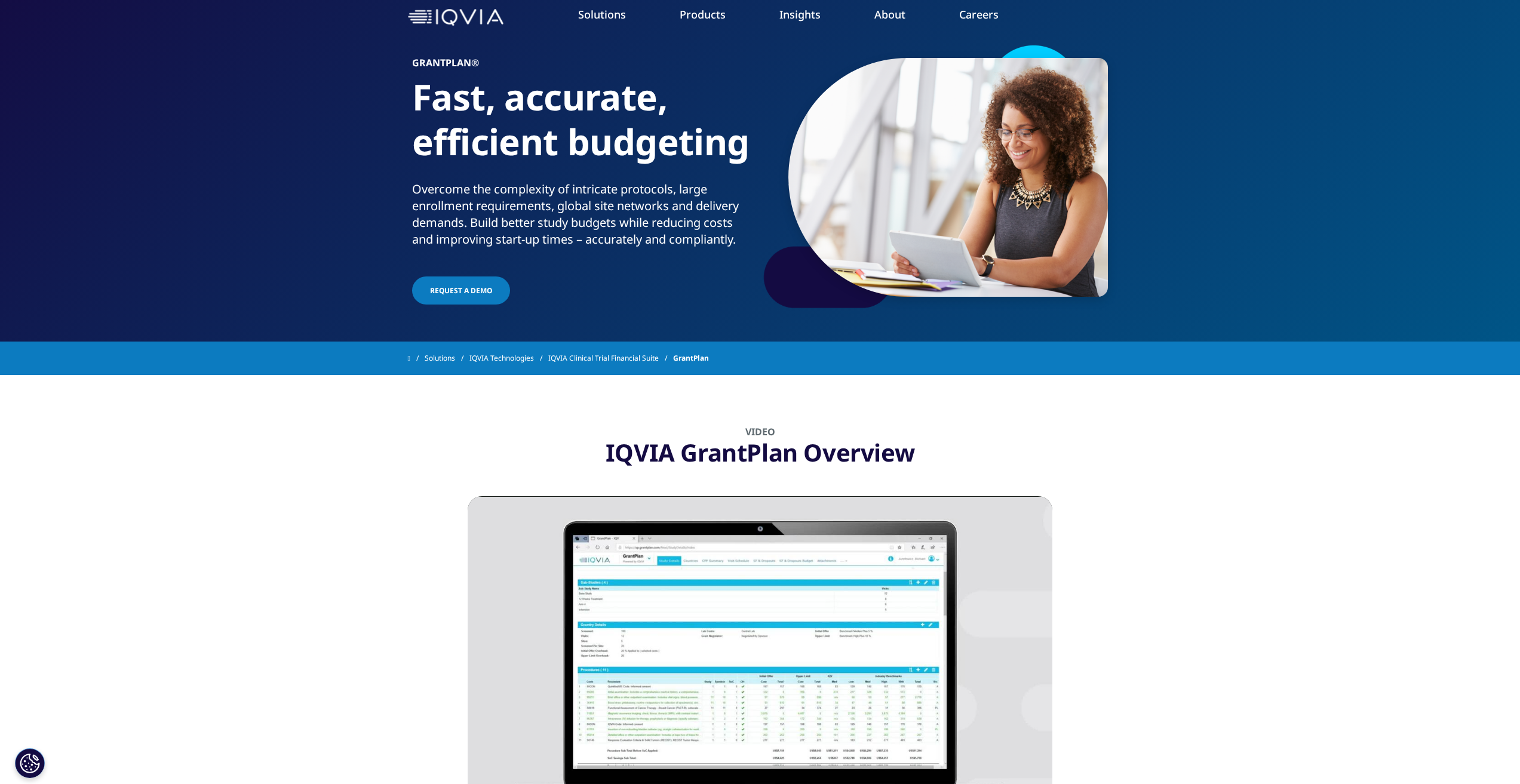
scroll to position [0, 0]
